Goal: Task Accomplishment & Management: Use online tool/utility

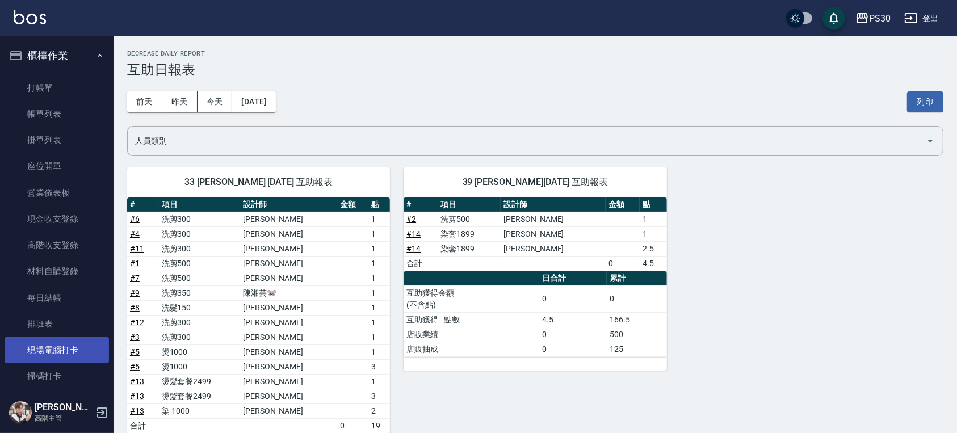
click at [63, 354] on link "現場電腦打卡" at bounding box center [57, 350] width 104 height 26
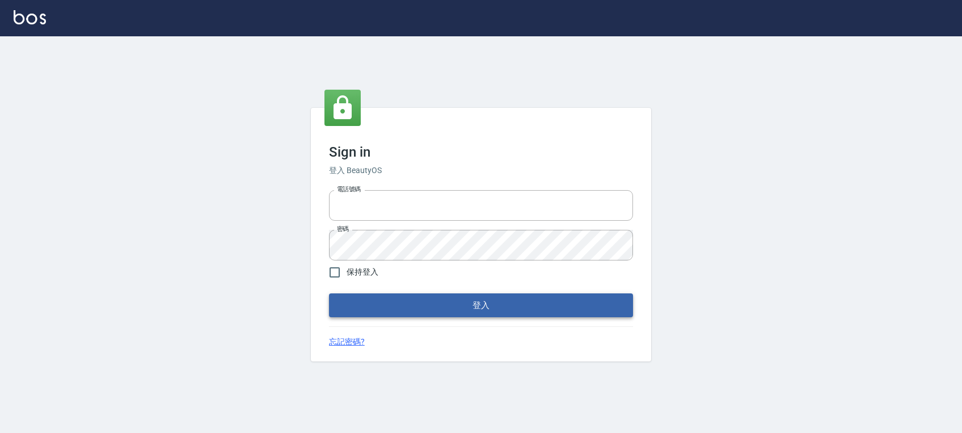
type input "0972392966"
click at [590, 309] on button "登入" at bounding box center [481, 305] width 304 height 24
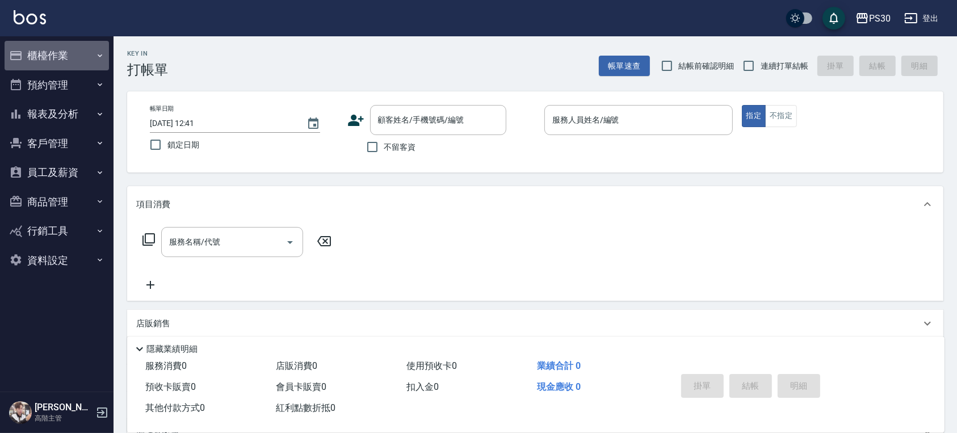
click at [73, 61] on button "櫃檯作業" at bounding box center [57, 56] width 104 height 30
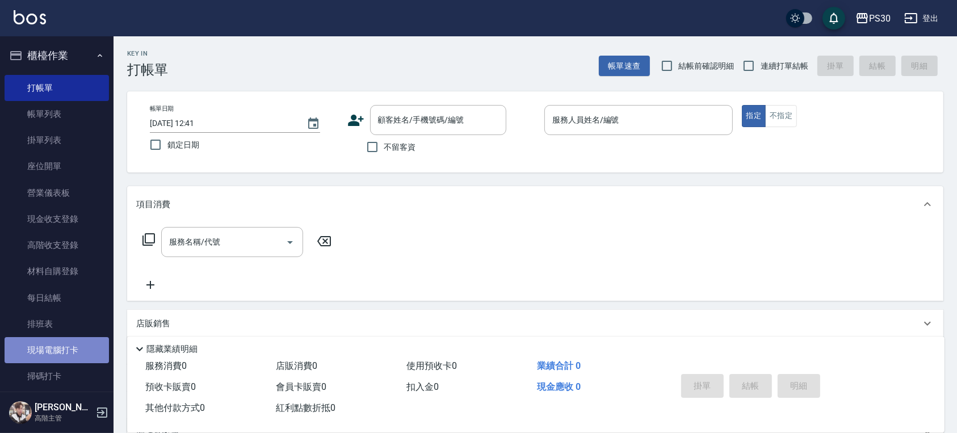
click at [64, 360] on link "現場電腦打卡" at bounding box center [57, 350] width 104 height 26
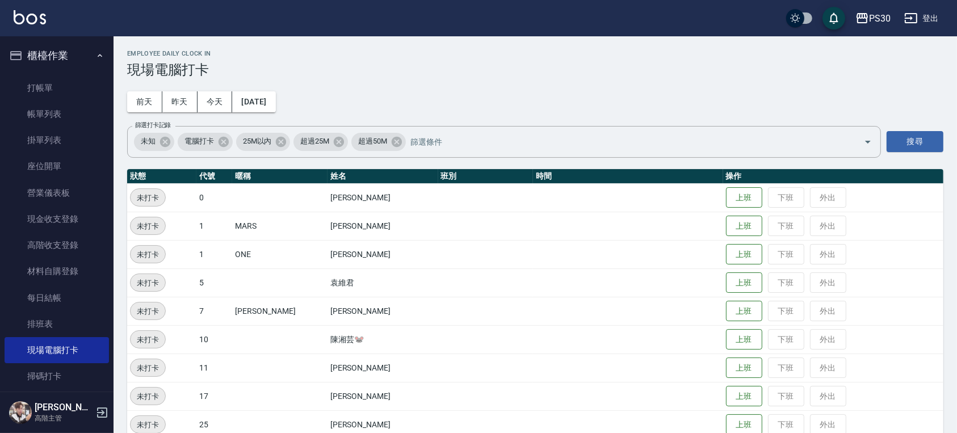
scroll to position [133, 0]
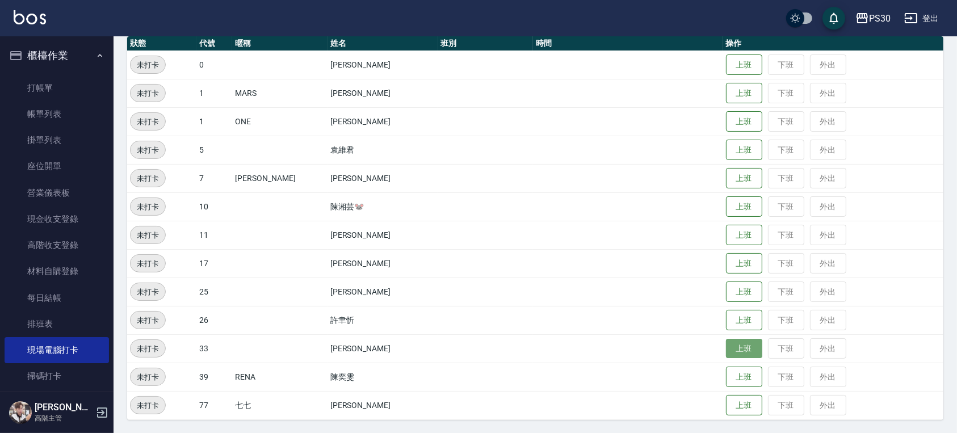
click at [726, 345] on button "上班" at bounding box center [744, 349] width 36 height 20
